Goal: Information Seeking & Learning: Learn about a topic

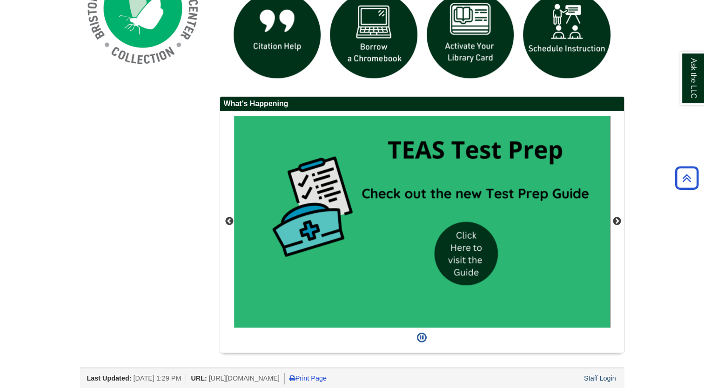
scroll to position [779, 0]
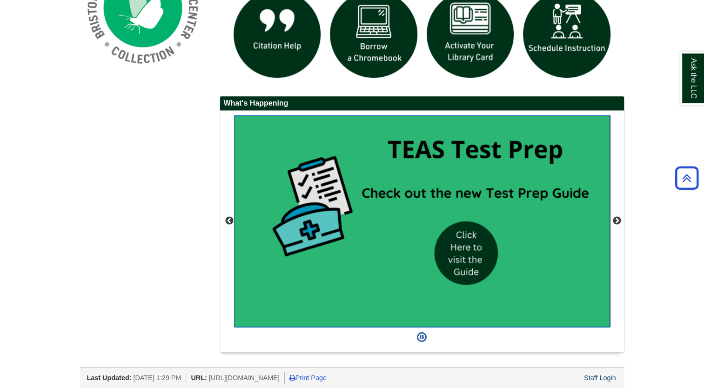
click at [480, 252] on img "slideshow" at bounding box center [422, 221] width 376 height 212
click at [616, 218] on button "Next" at bounding box center [617, 220] width 9 height 9
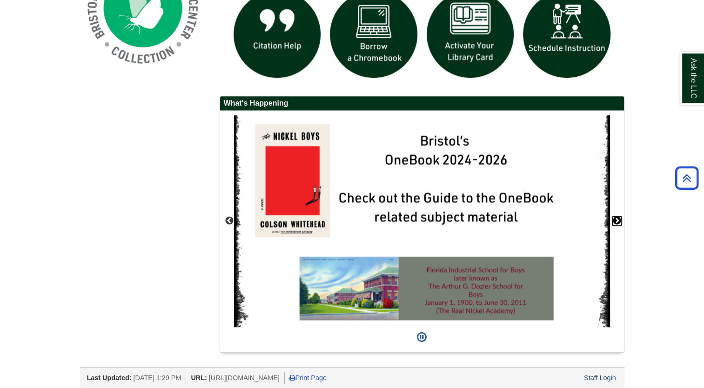
click at [621, 217] on button "Next" at bounding box center [617, 220] width 9 height 9
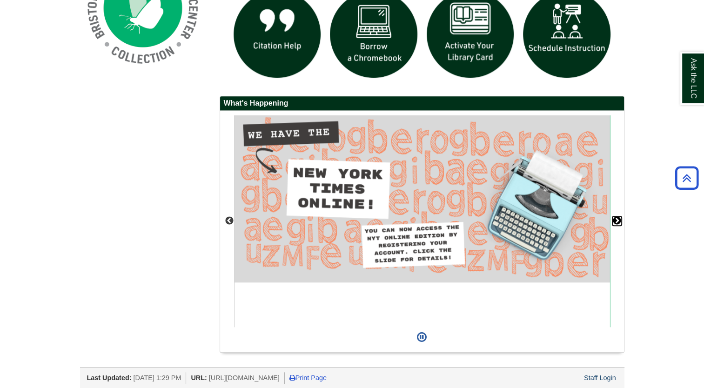
click at [620, 217] on button "Next" at bounding box center [617, 220] width 9 height 9
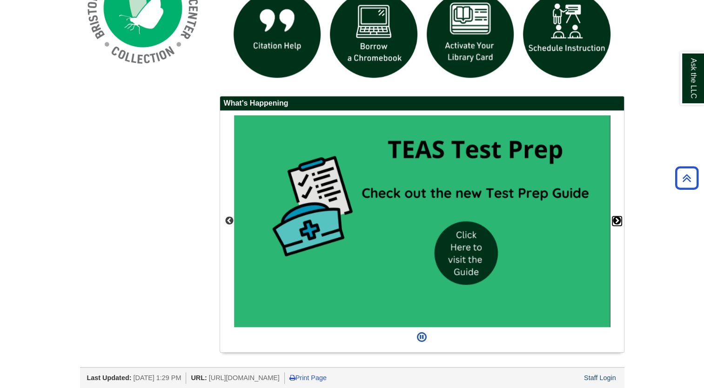
click at [619, 217] on button "Next" at bounding box center [617, 220] width 9 height 9
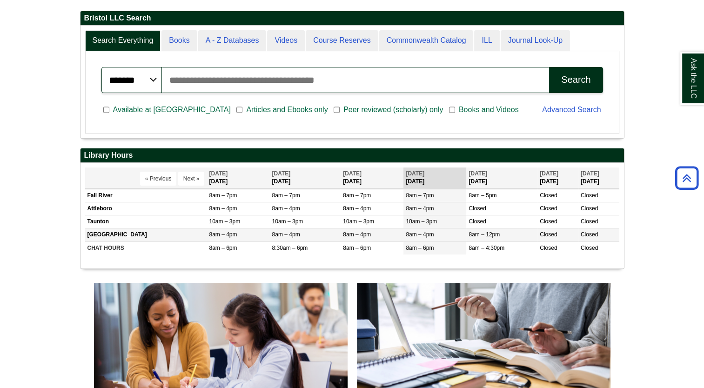
scroll to position [221, 0]
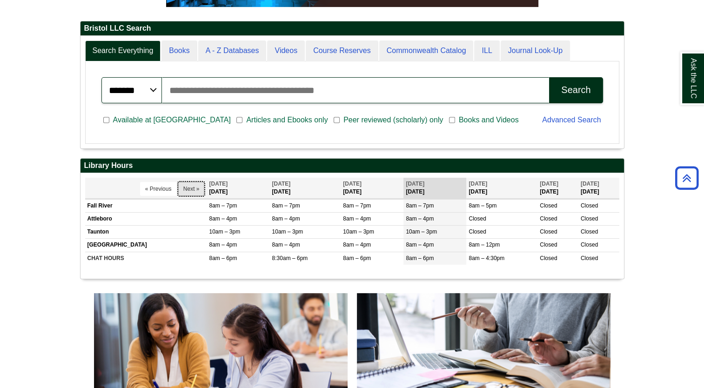
click at [189, 189] on button "Next »" at bounding box center [191, 189] width 27 height 14
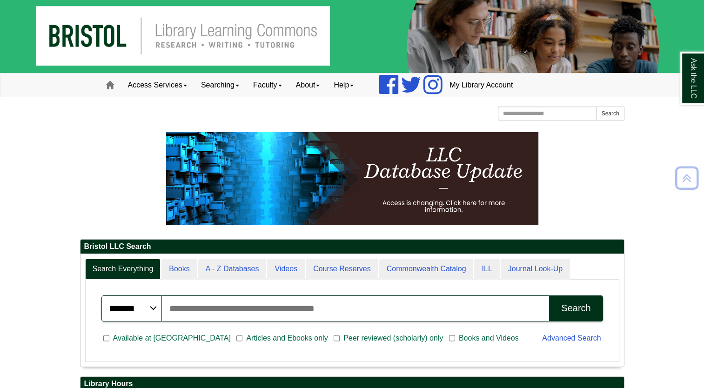
scroll to position [0, 0]
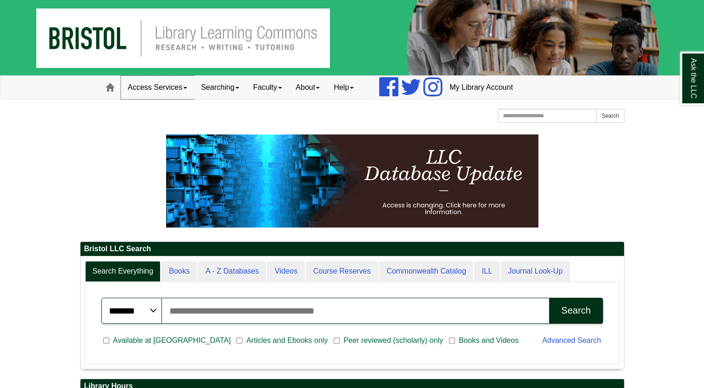
click at [188, 90] on link "Access Services" at bounding box center [157, 87] width 73 height 23
click at [239, 88] on span at bounding box center [238, 88] width 4 height 2
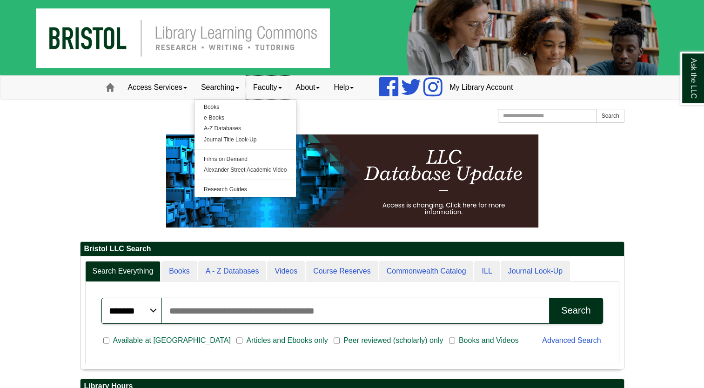
click at [282, 88] on span at bounding box center [280, 88] width 4 height 2
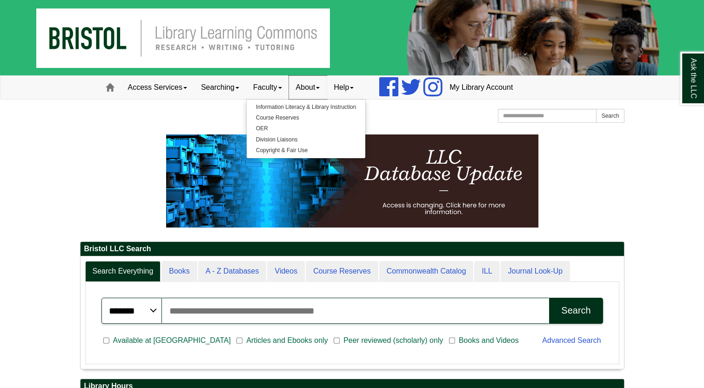
click at [323, 81] on link "About" at bounding box center [308, 87] width 38 height 23
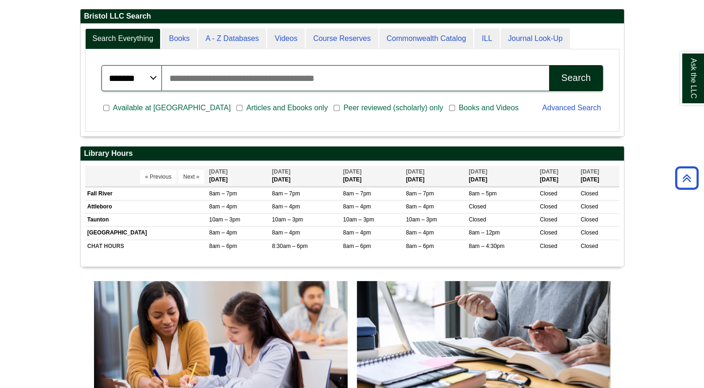
scroll to position [112, 544]
